Goal: Transaction & Acquisition: Purchase product/service

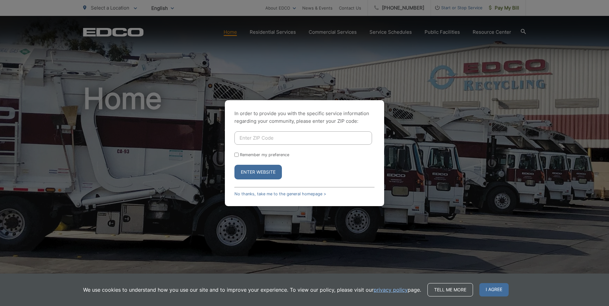
click at [259, 141] on input "Enter ZIP Code" at bounding box center [303, 137] width 138 height 13
type input "92020"
click at [236, 154] on input "Remember my preference" at bounding box center [236, 155] width 4 height 4
checkbox input "true"
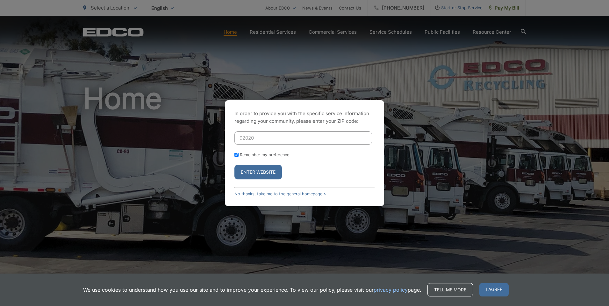
click at [259, 171] on button "Enter Website" at bounding box center [257, 172] width 47 height 15
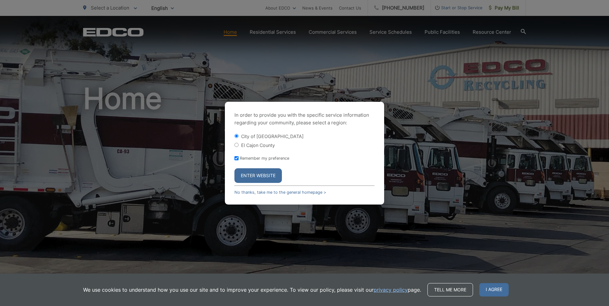
click at [254, 174] on button "Enter Website" at bounding box center [257, 175] width 47 height 15
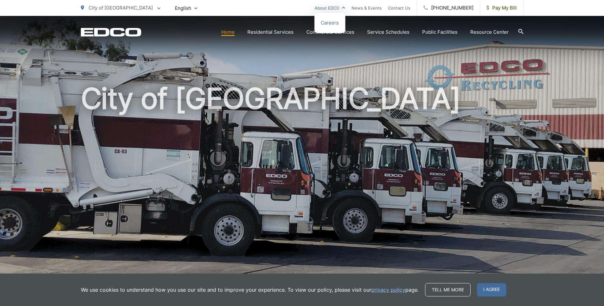
click at [345, 10] on link "About EDCO" at bounding box center [330, 8] width 31 height 8
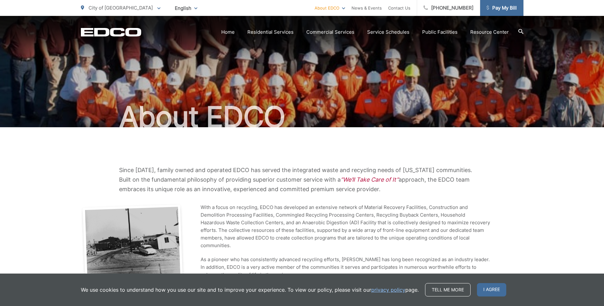
click at [508, 10] on span "Pay My Bill" at bounding box center [501, 8] width 30 height 8
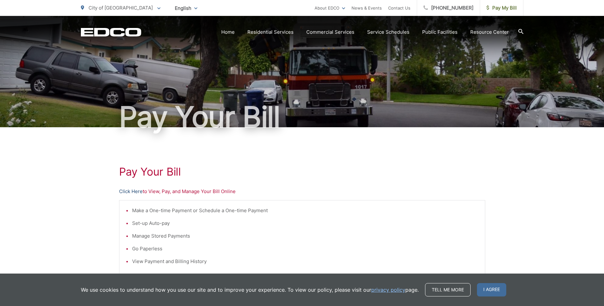
click at [128, 191] on link "Click Here" at bounding box center [131, 192] width 24 height 8
